Goal: Information Seeking & Learning: Understand process/instructions

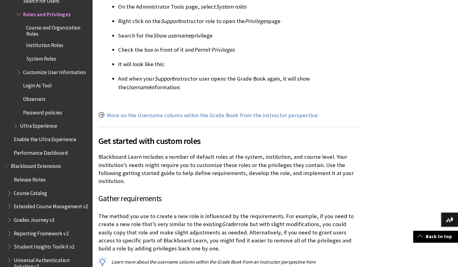
scroll to position [985, 0]
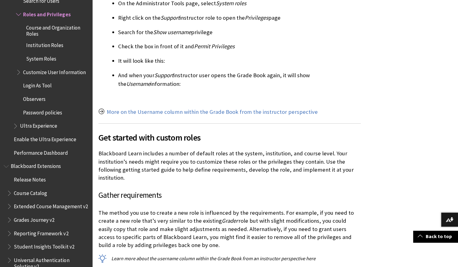
click at [45, 75] on span "Customize User Information" at bounding box center [54, 71] width 62 height 8
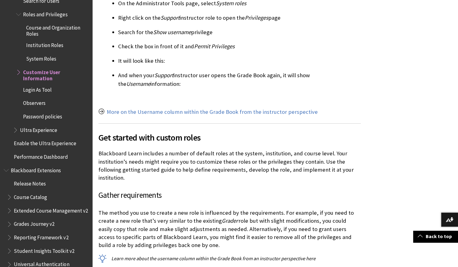
scroll to position [1036, 0]
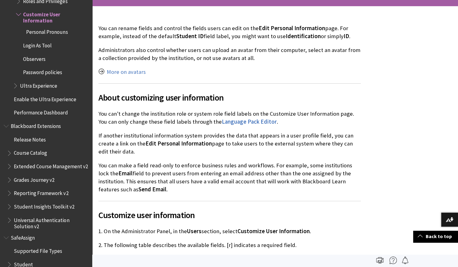
scroll to position [101, 0]
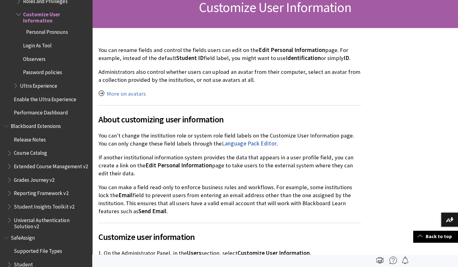
click at [33, 3] on span "Roles and Privileges" at bounding box center [45, 0] width 44 height 8
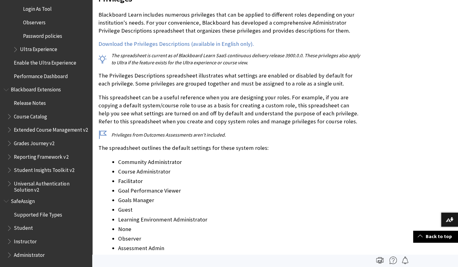
scroll to position [524, 0]
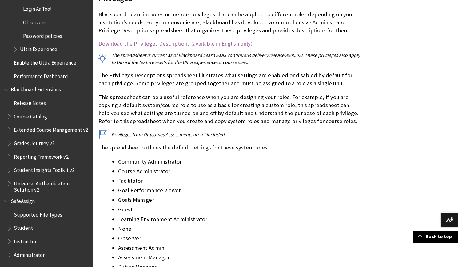
click at [181, 40] on link "Download the Privileges Descriptions (available in English only)." at bounding box center [175, 43] width 155 height 7
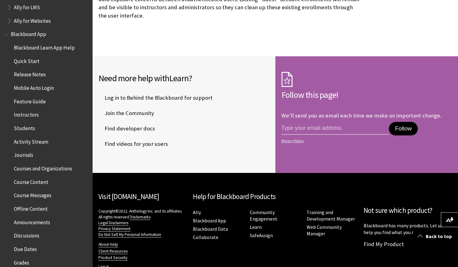
scroll to position [0, 0]
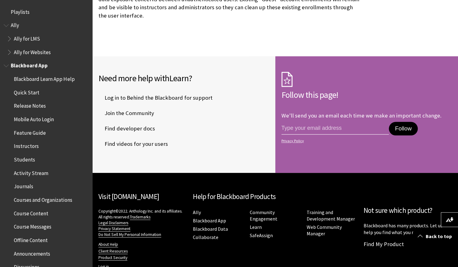
click at [7, 63] on span "Book outline for Blackboard App Help" at bounding box center [7, 65] width 6 height 8
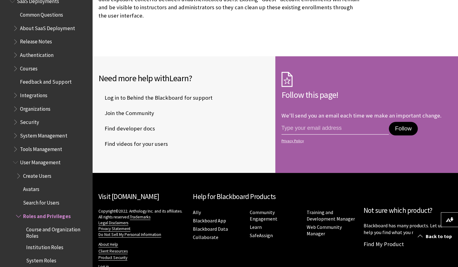
scroll to position [324, 0]
click at [31, 176] on span "Create Users" at bounding box center [37, 174] width 28 height 8
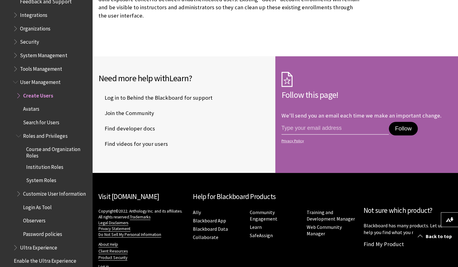
scroll to position [405, 0]
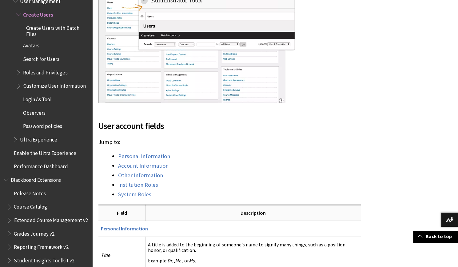
scroll to position [246, 0]
click at [147, 185] on link "Institution Roles" at bounding box center [138, 184] width 40 height 7
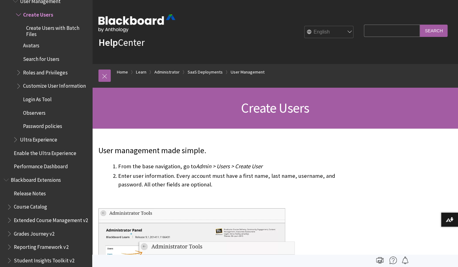
click at [17, 142] on span "Book outline for Blackboard Learn Help" at bounding box center [16, 138] width 6 height 8
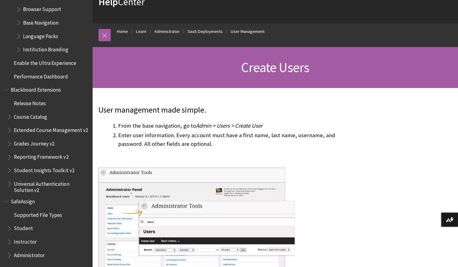
scroll to position [41, 0]
click at [10, 243] on span "Book outline for Blackboard SafeAssign" at bounding box center [10, 241] width 6 height 8
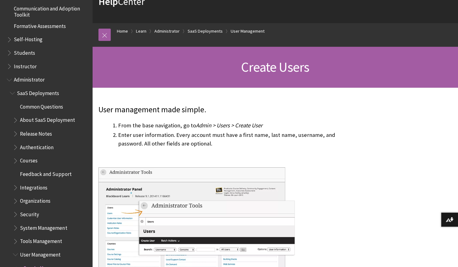
scroll to position [544, 0]
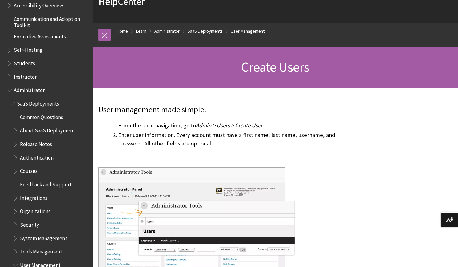
click at [12, 79] on span "Book outline for Blackboard Learn Help" at bounding box center [10, 76] width 6 height 8
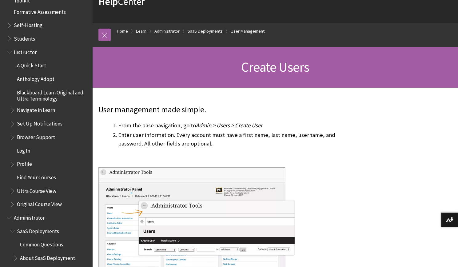
scroll to position [571, 0]
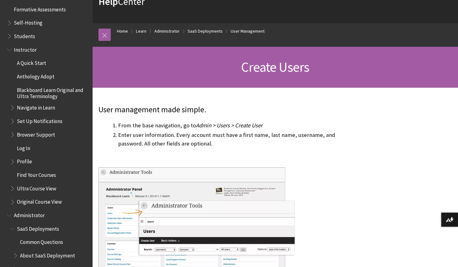
click at [12, 184] on span "Book outline for Blackboard Learn Help" at bounding box center [13, 187] width 6 height 8
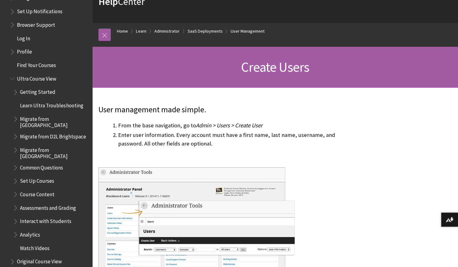
scroll to position [686, 0]
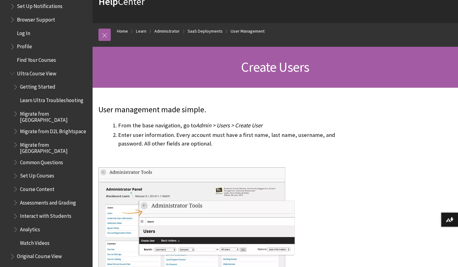
click at [38, 157] on span "Common Questions" at bounding box center [41, 161] width 43 height 8
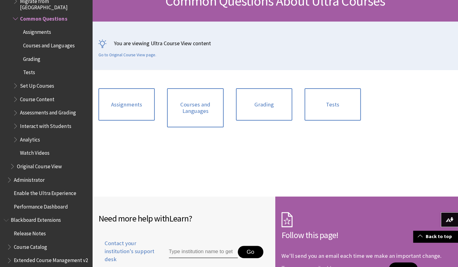
scroll to position [106, 0]
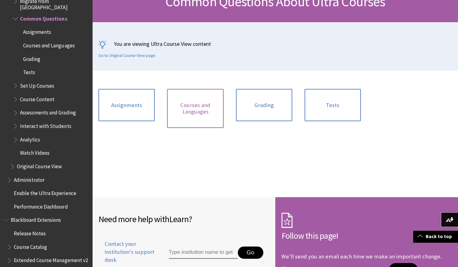
click at [208, 109] on link "Courses and Languages" at bounding box center [195, 108] width 56 height 39
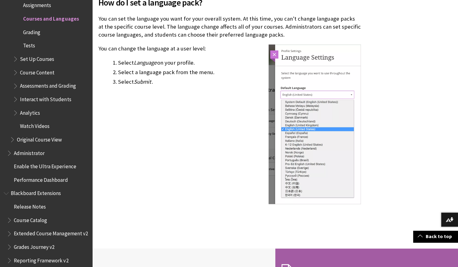
scroll to position [2125, 0]
